Goal: Task Accomplishment & Management: Complete application form

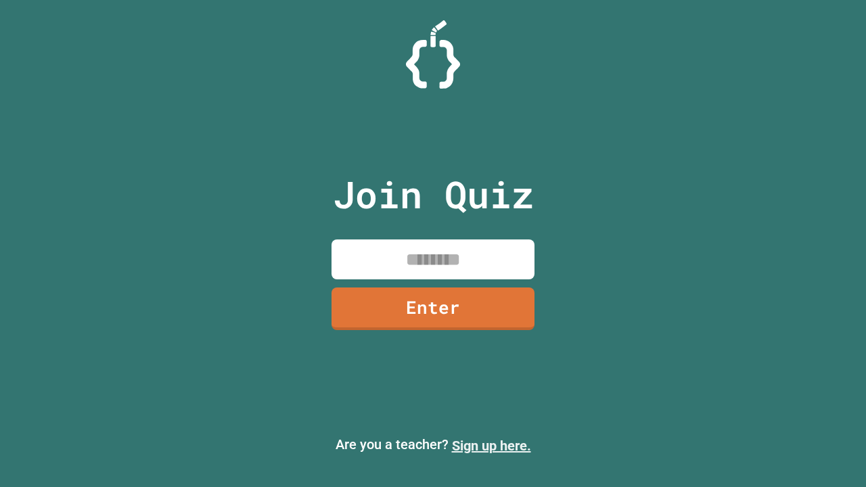
click at [491, 446] on link "Sign up here." at bounding box center [491, 446] width 79 height 16
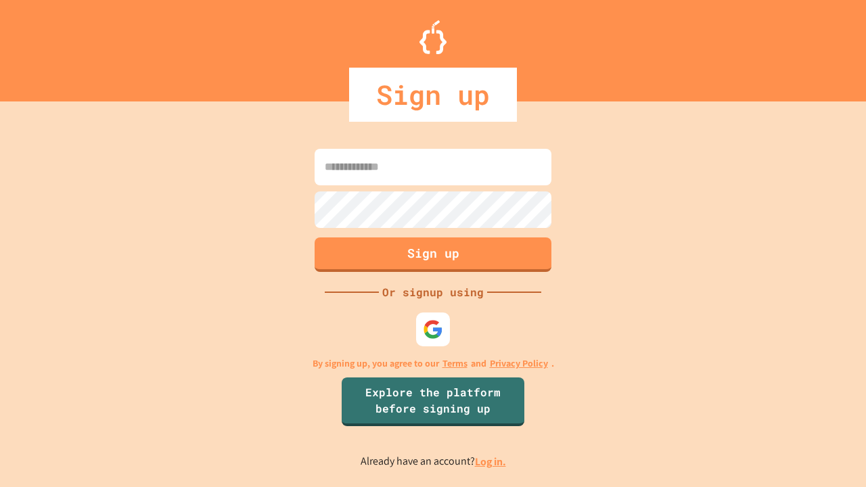
click at [491, 462] on link "Log in." at bounding box center [490, 462] width 31 height 14
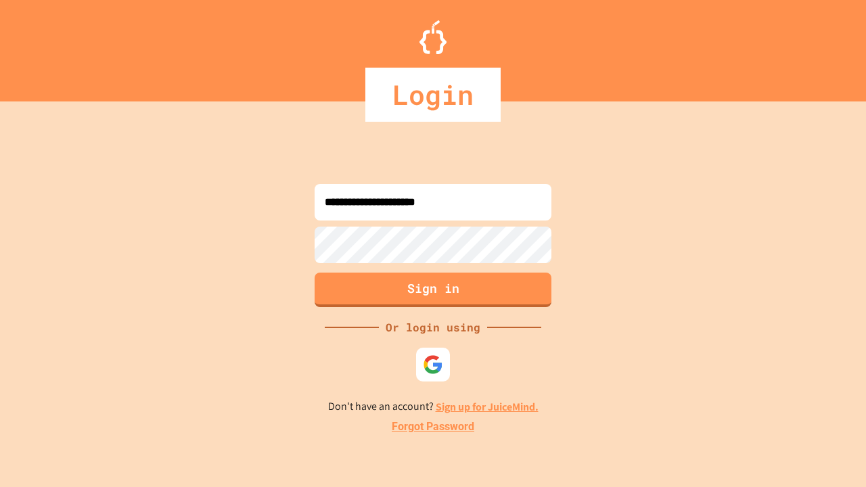
type input "**********"
